Goal: Navigation & Orientation: Understand site structure

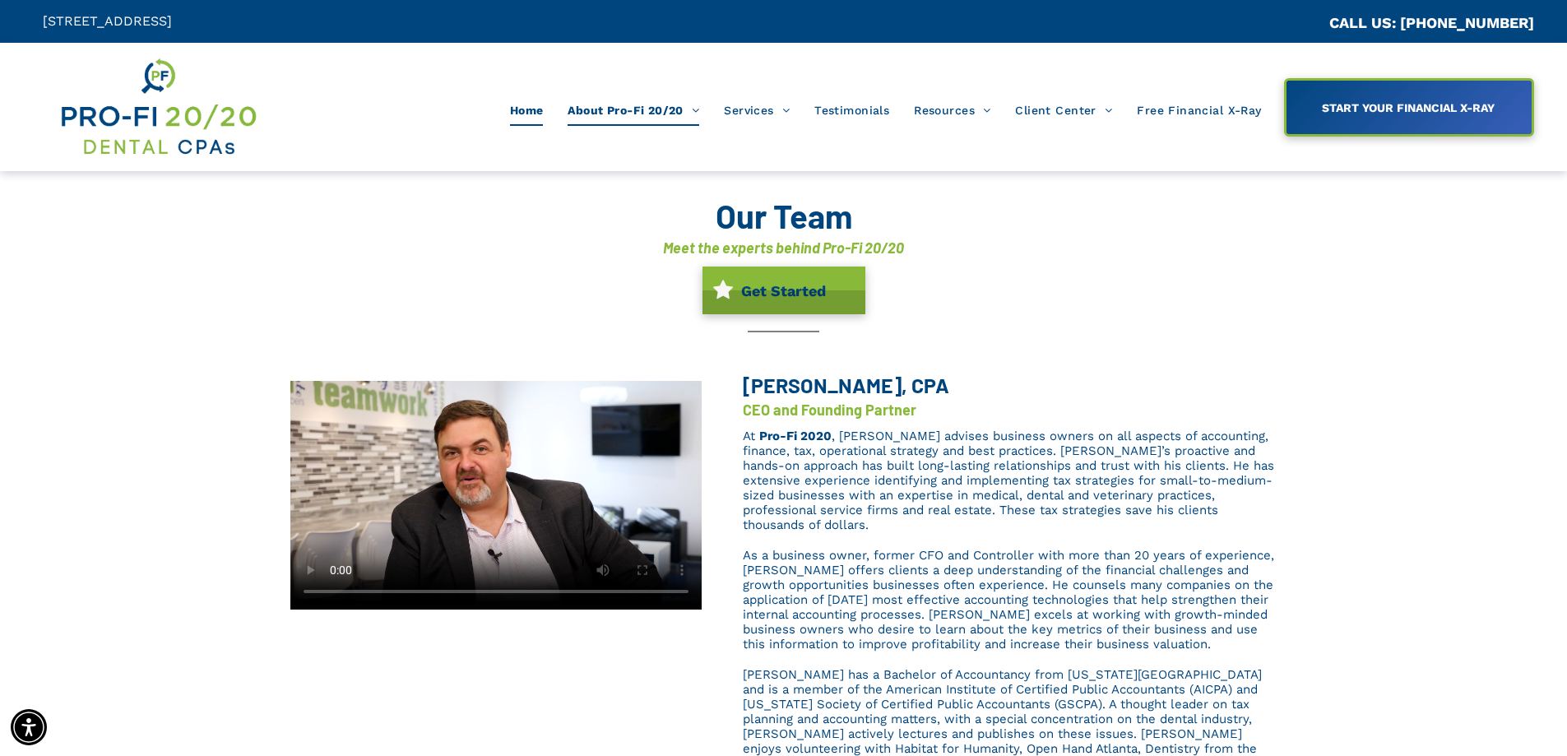
click at [530, 109] on span "Home" at bounding box center [527, 110] width 34 height 31
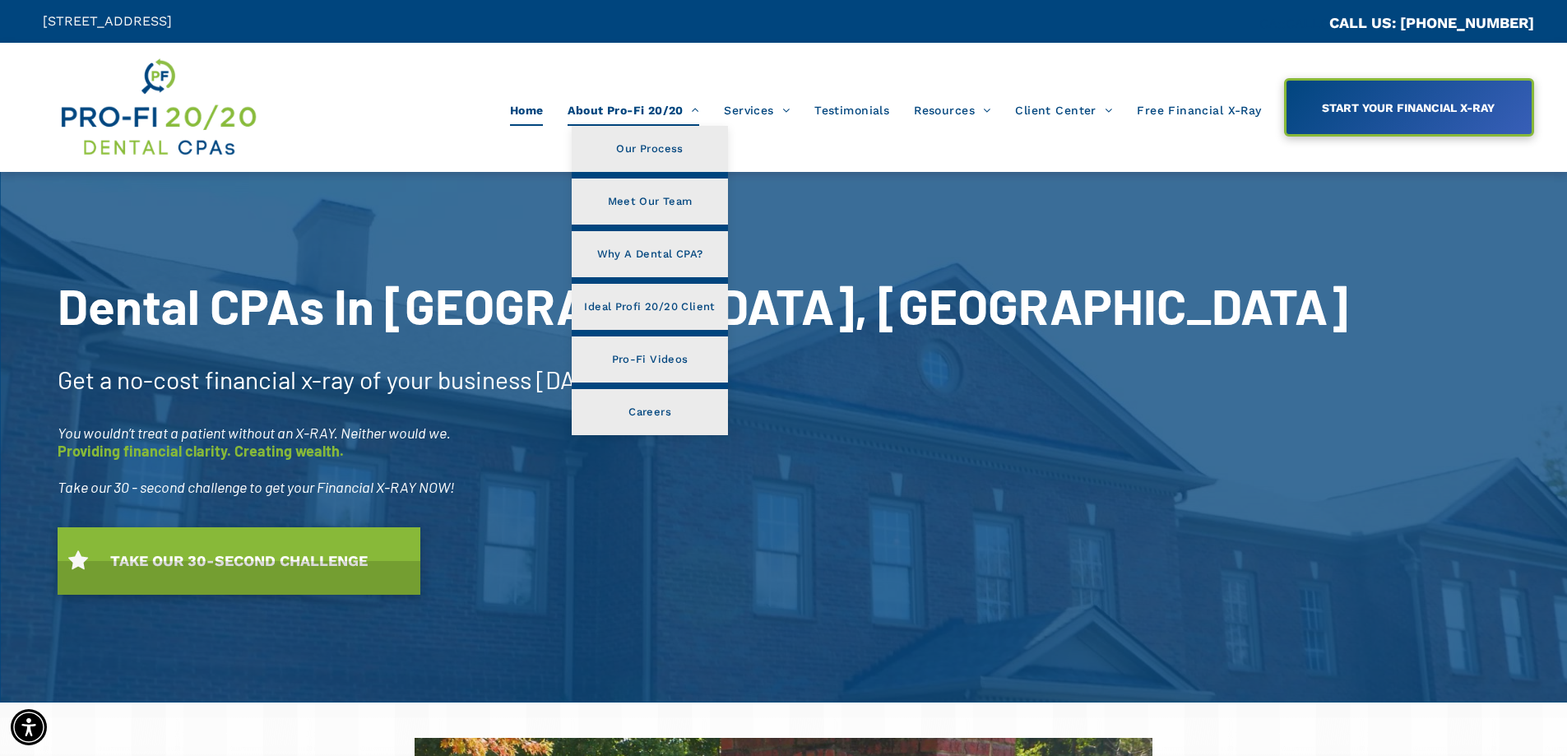
click at [596, 109] on span "About Pro-Fi 20/20" at bounding box center [634, 110] width 132 height 31
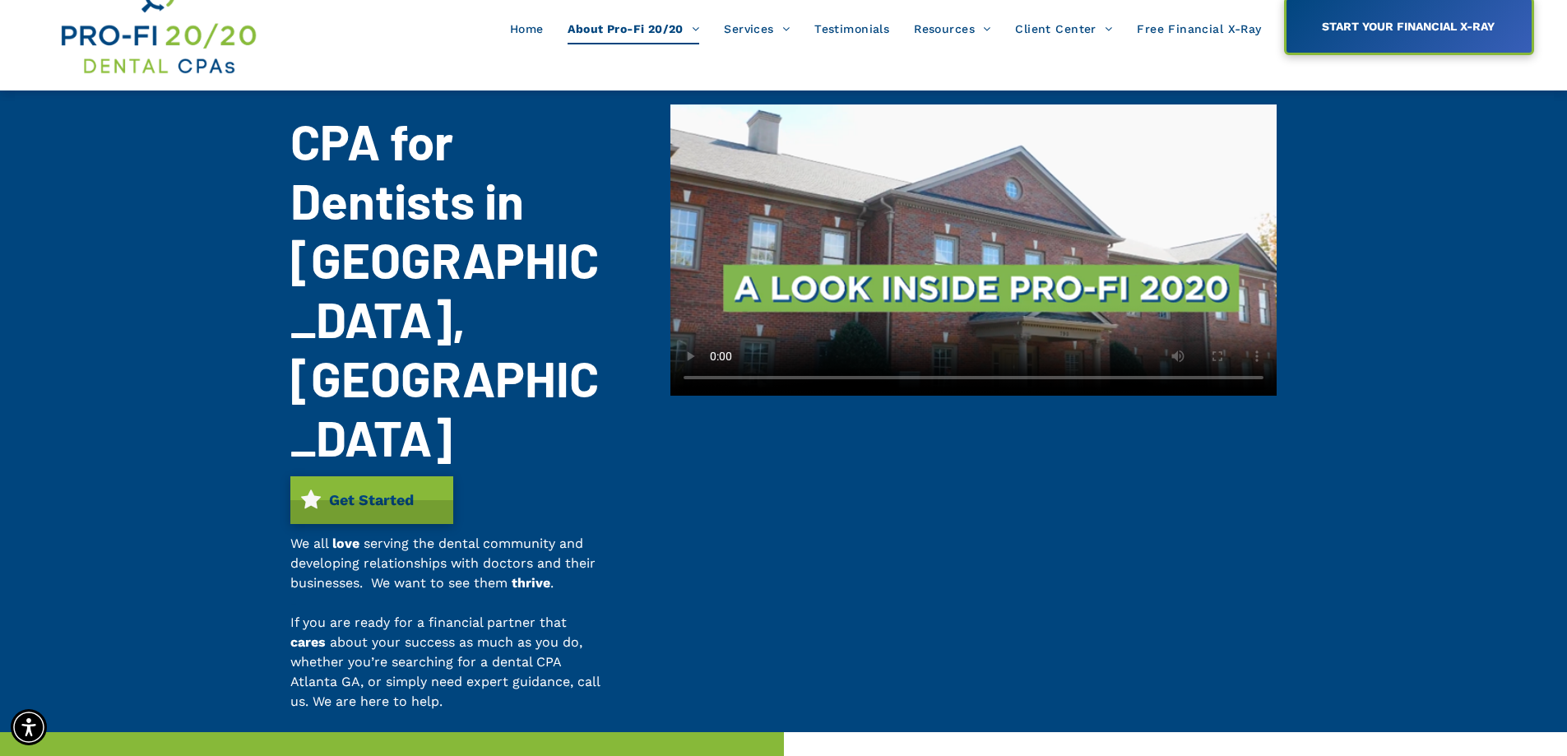
scroll to position [82, 0]
